Goal: Find specific page/section: Find specific page/section

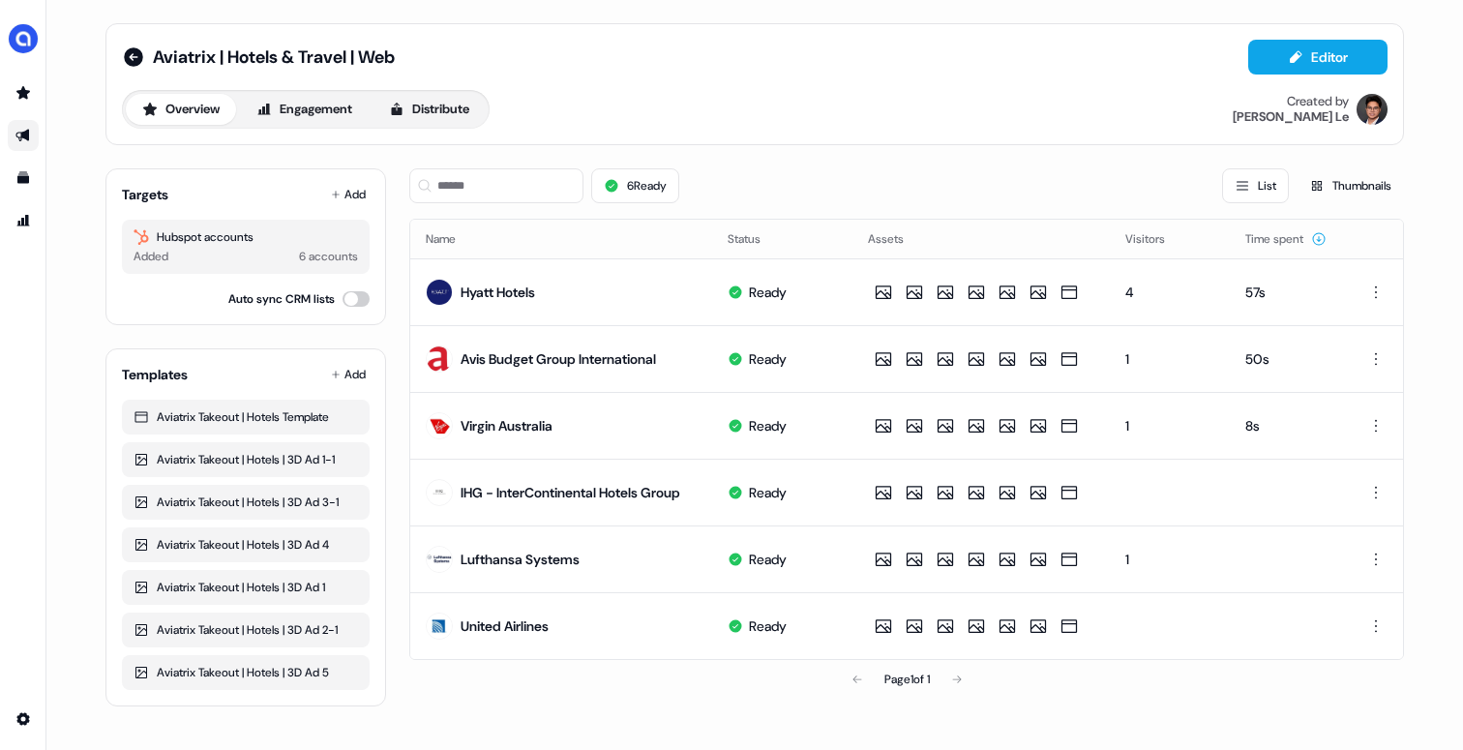
click at [28, 141] on icon "Go to outbound experience" at bounding box center [22, 135] width 15 height 15
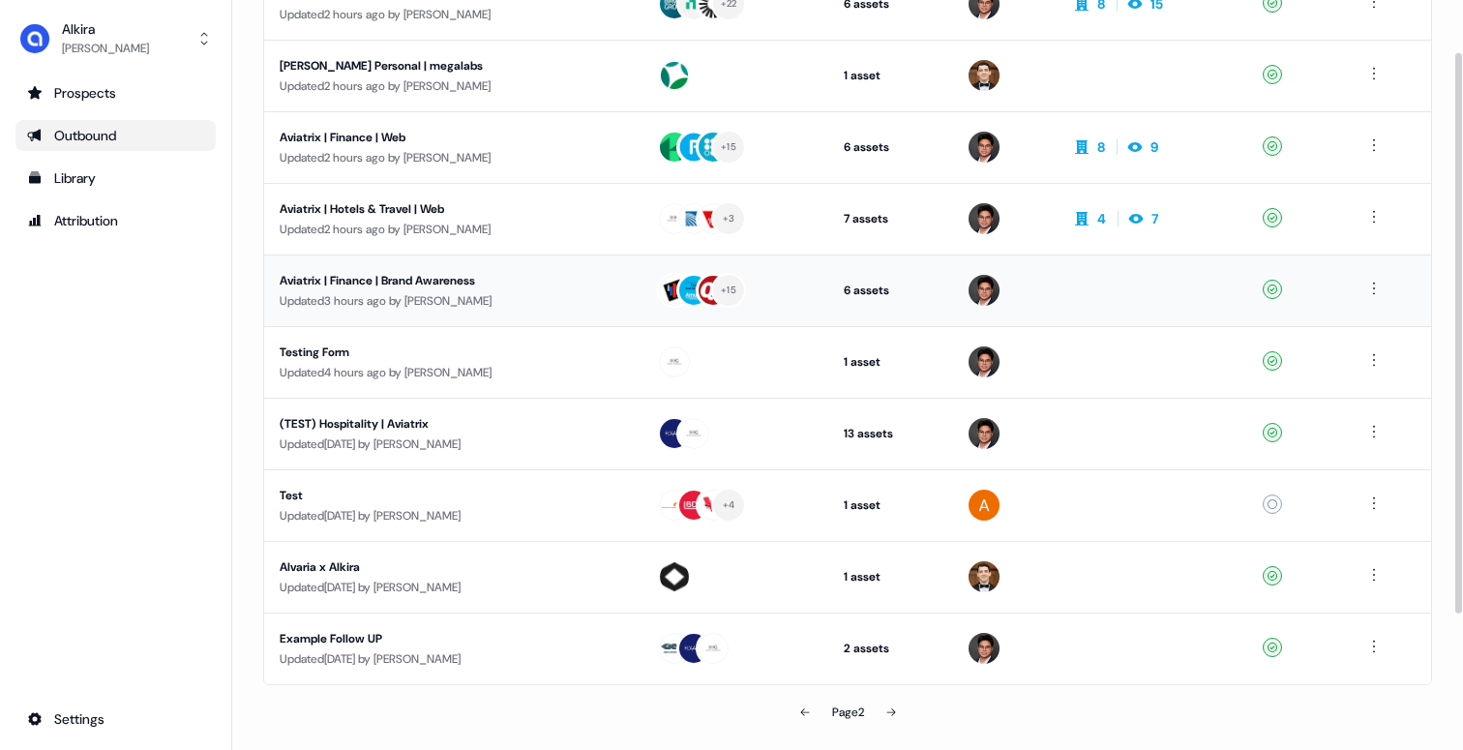
scroll to position [250, 0]
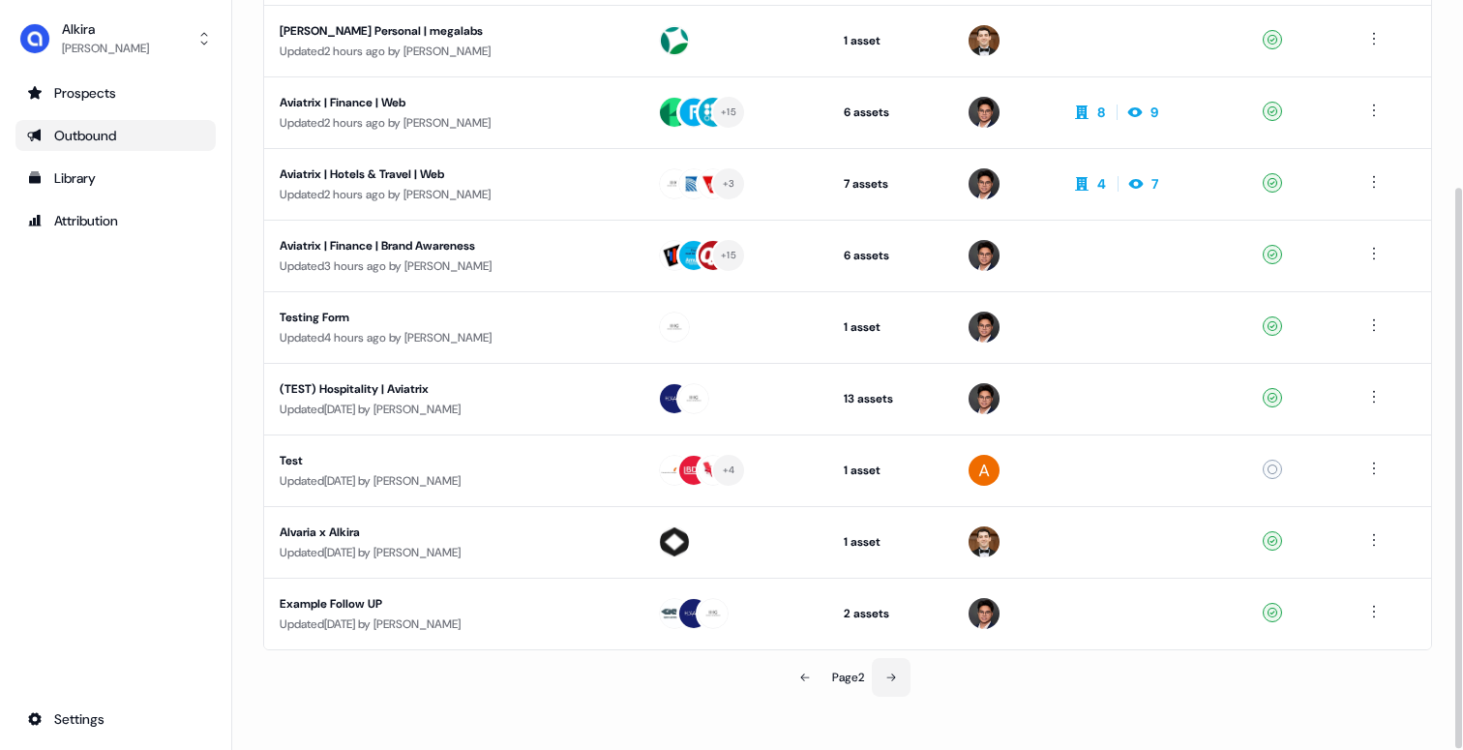
click at [891, 673] on icon at bounding box center [892, 678] width 12 height 12
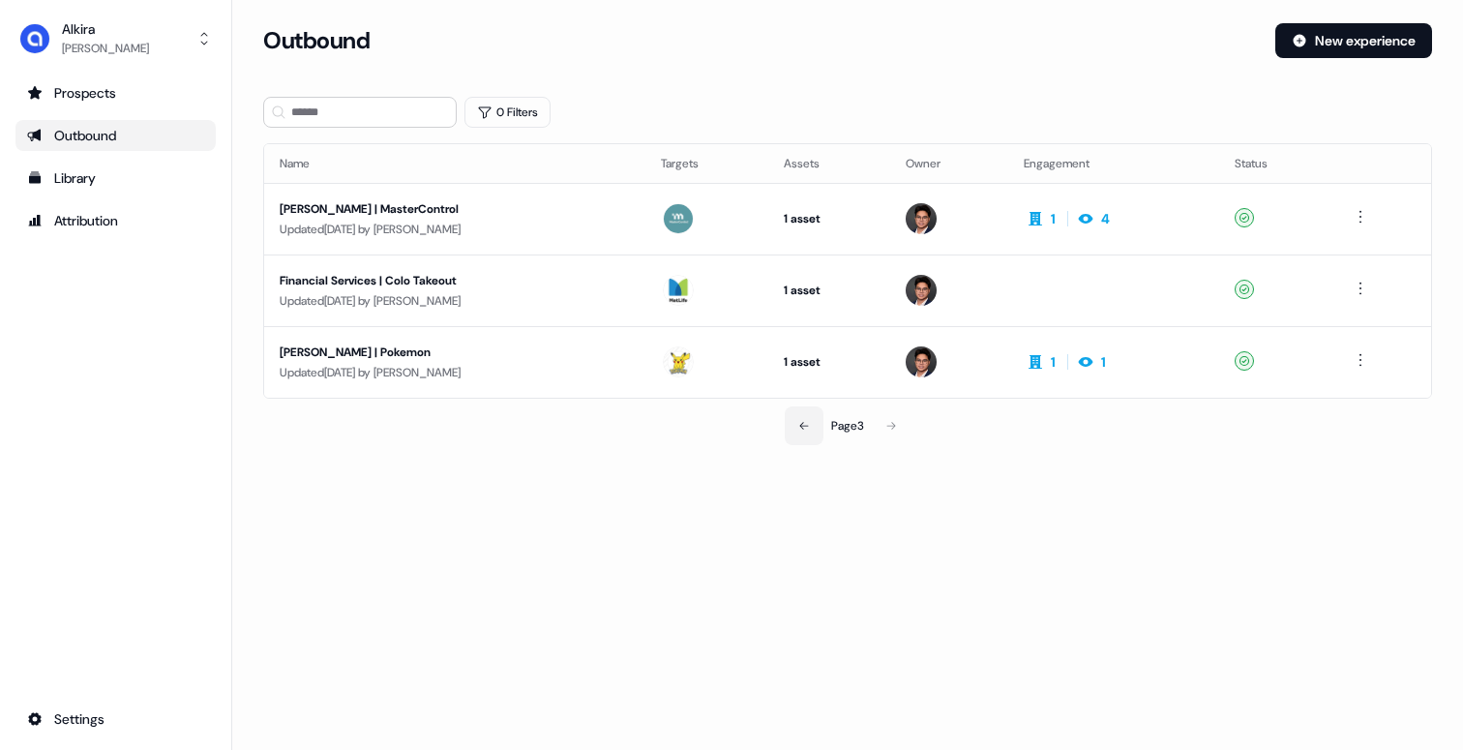
click at [804, 421] on icon at bounding box center [804, 426] width 12 height 12
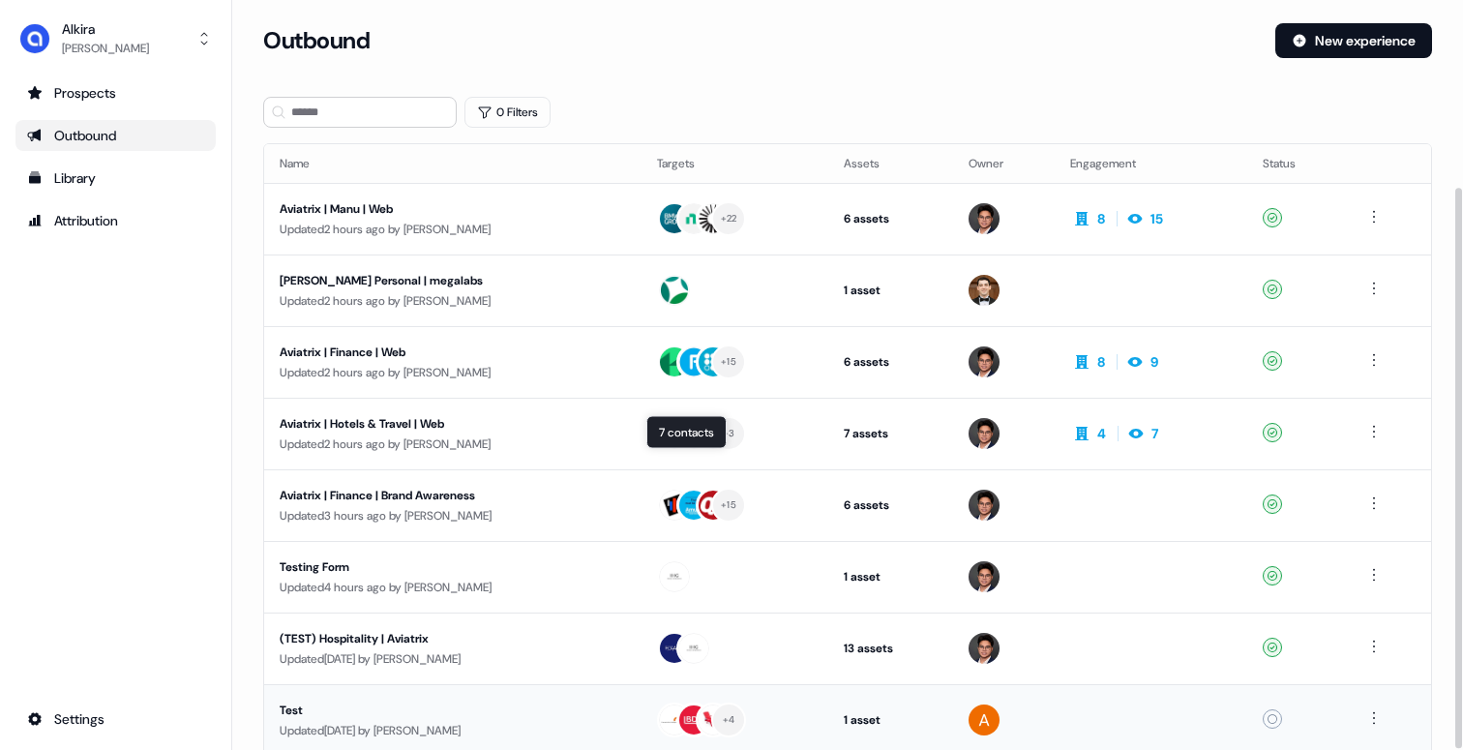
scroll to position [250, 0]
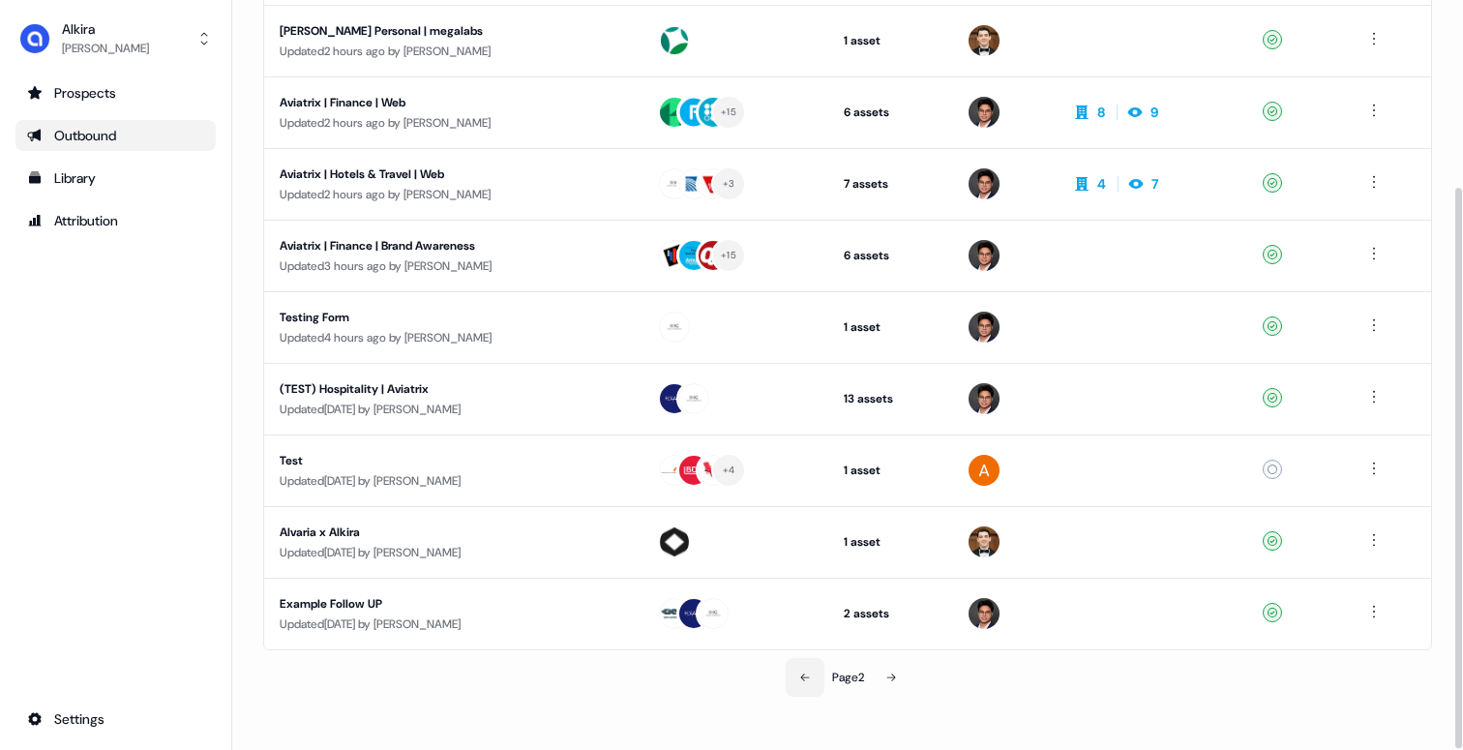
click at [799, 677] on icon at bounding box center [805, 678] width 12 height 12
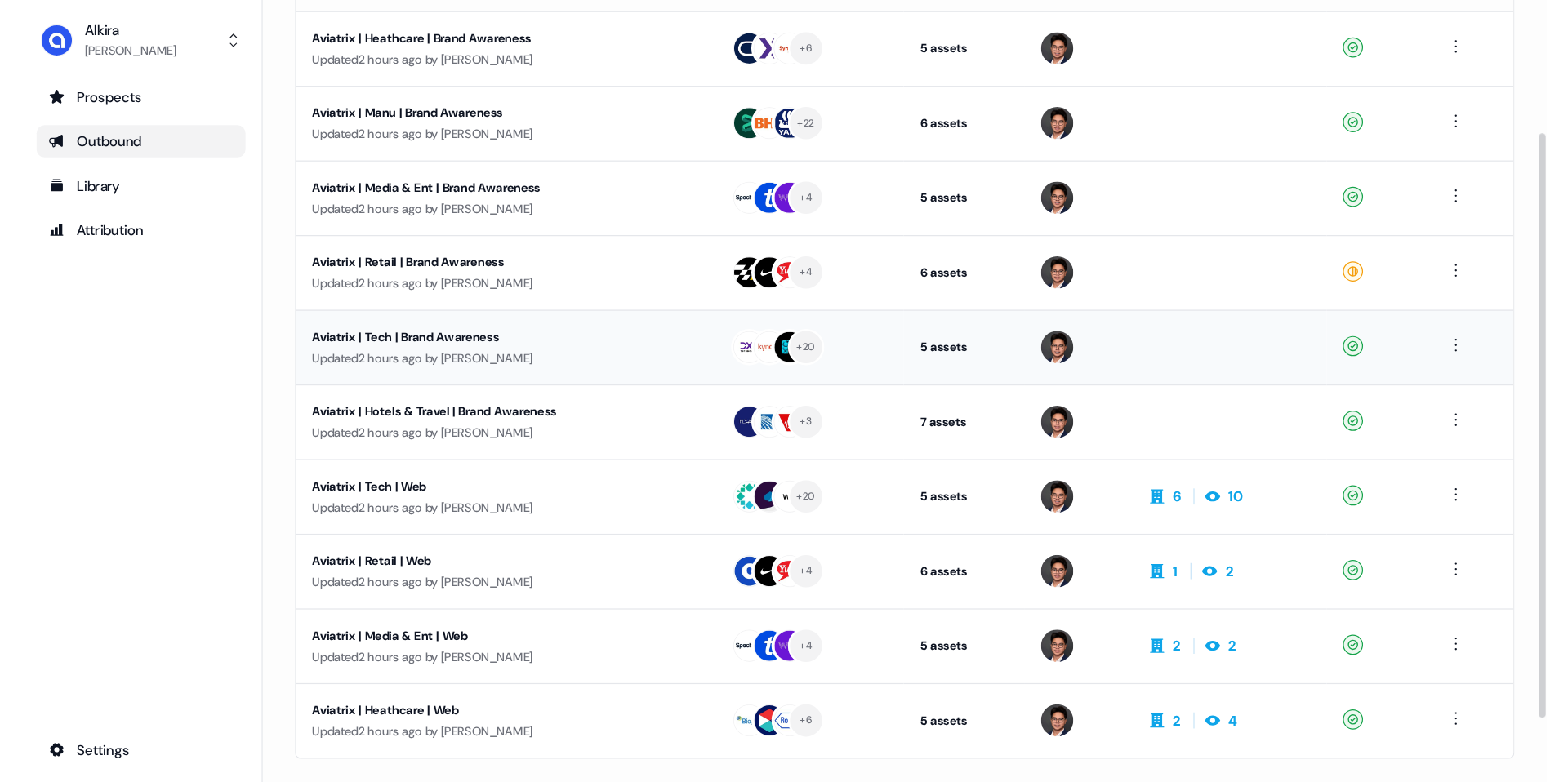
scroll to position [143, 0]
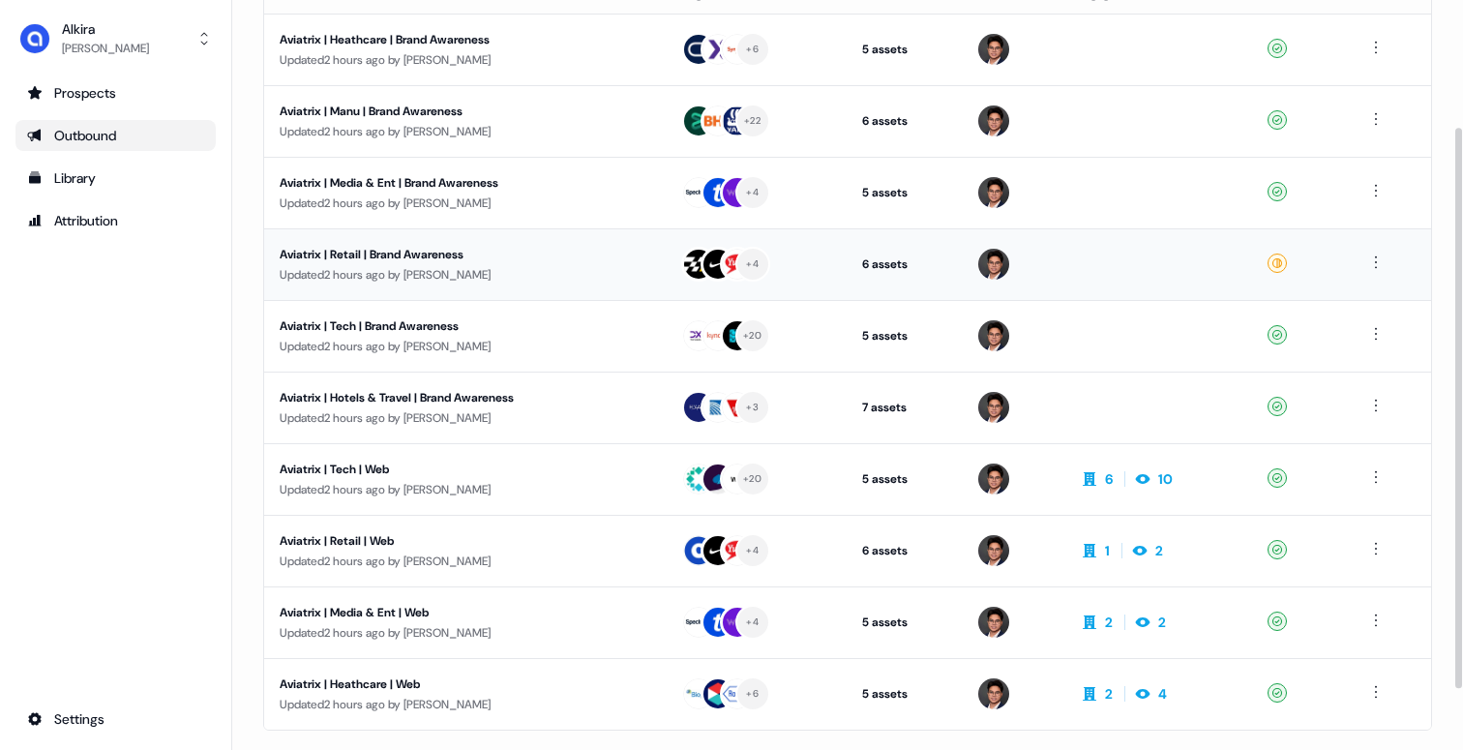
click at [639, 279] on div "Updated 2 hours ago by Hugh Le" at bounding box center [465, 274] width 371 height 19
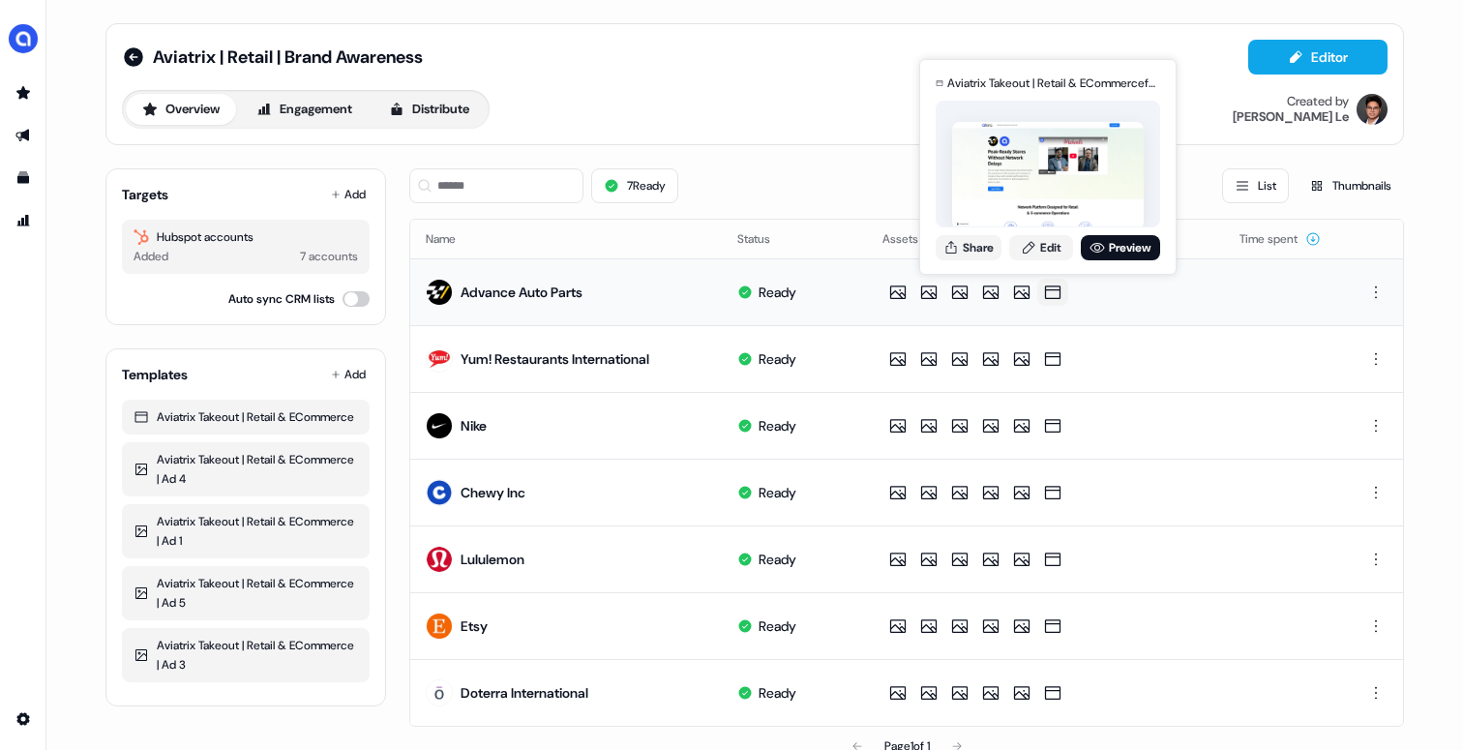
click at [1047, 289] on icon at bounding box center [1052, 293] width 15 height 14
click at [1037, 168] on img at bounding box center [1048, 175] width 192 height 107
click at [1111, 249] on link "Preview" at bounding box center [1120, 247] width 79 height 25
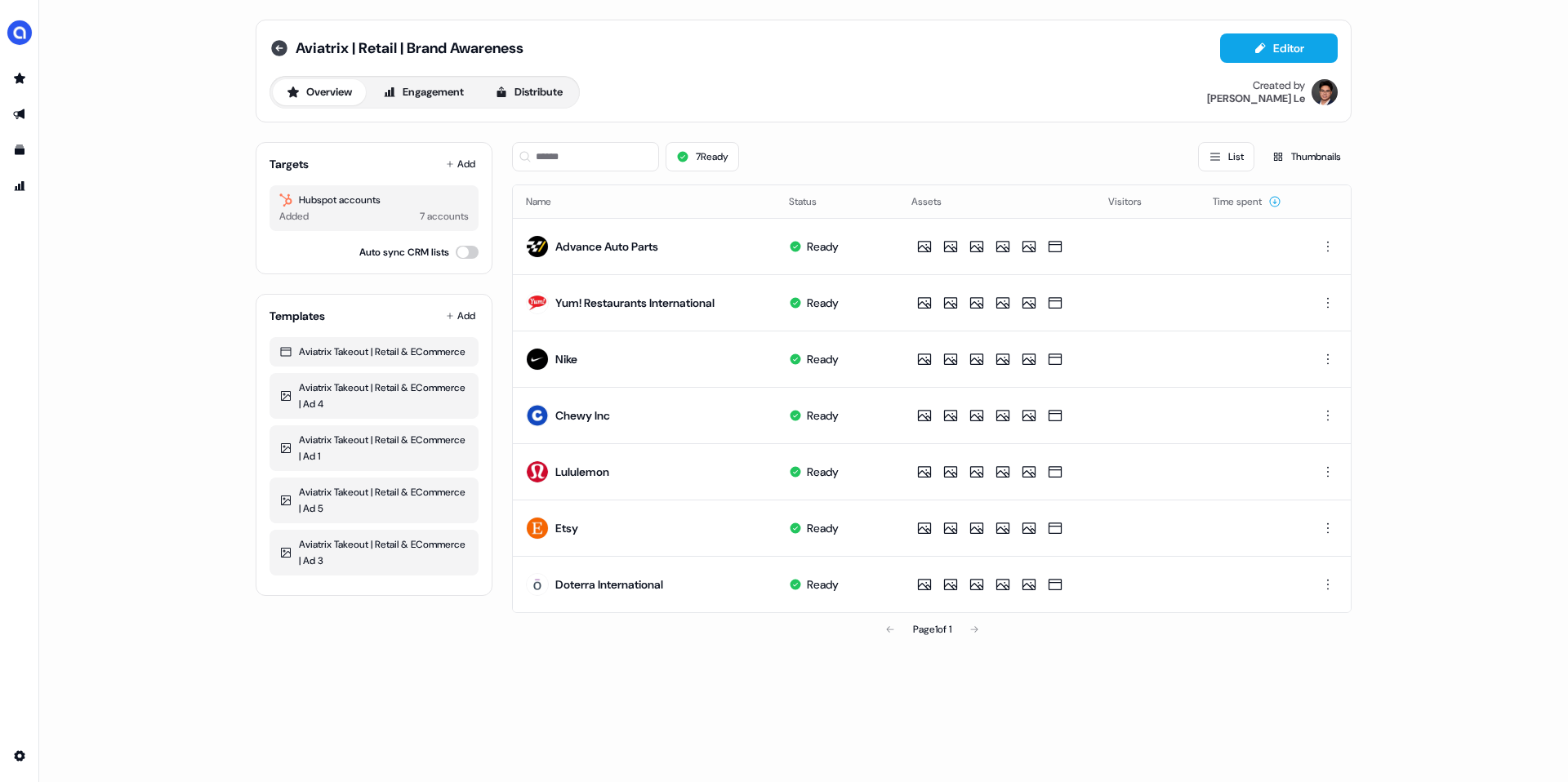
click at [283, 47] on icon at bounding box center [278, 47] width 16 height 16
